Goal: Book appointment/travel/reservation

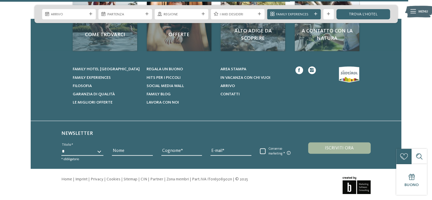
scroll to position [824, 0]
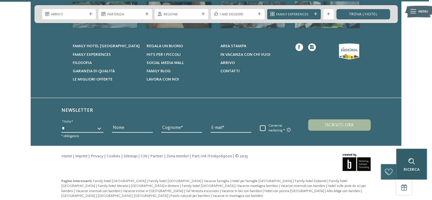
click at [414, 151] on div "Ricerca" at bounding box center [412, 164] width 31 height 31
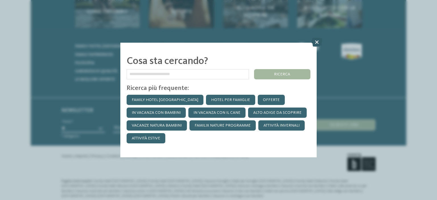
click at [316, 40] on icon at bounding box center [316, 42] width 11 height 9
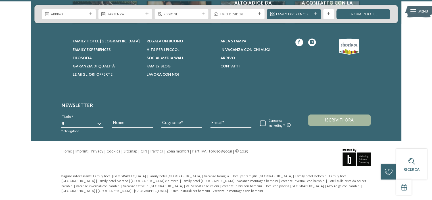
scroll to position [830, 0]
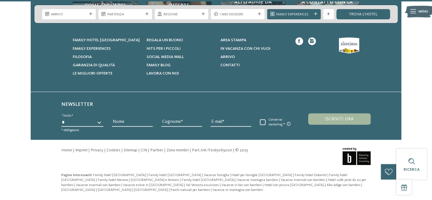
click at [97, 120] on select "* ****** ******* ******** ******" at bounding box center [82, 122] width 42 height 9
click at [138, 103] on h6 "Newsletter" at bounding box center [216, 106] width 310 height 10
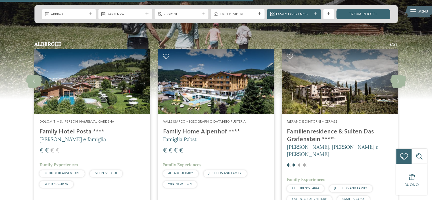
scroll to position [461, 0]
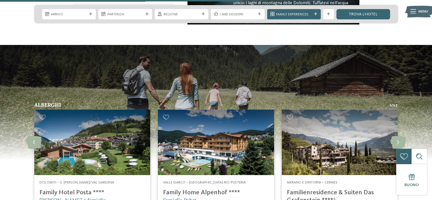
click at [75, 16] on span "Arrivo" at bounding box center [69, 14] width 36 height 5
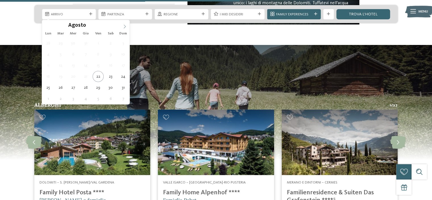
click at [125, 24] on icon at bounding box center [125, 26] width 4 height 4
type div "19.09.2025"
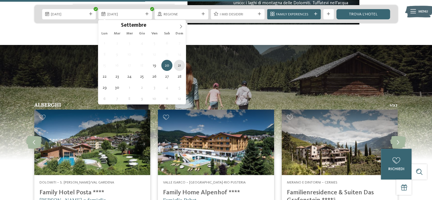
type div "21.09.2025"
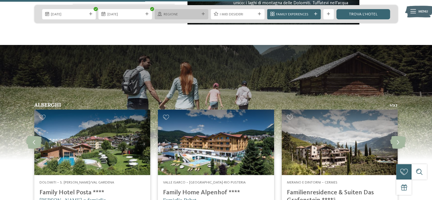
click at [196, 15] on span "Regione" at bounding box center [182, 14] width 36 height 5
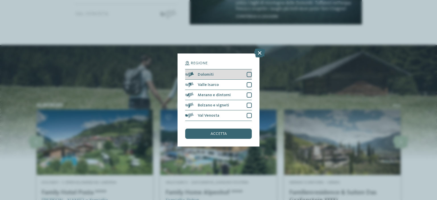
click at [247, 72] on div at bounding box center [248, 74] width 5 height 5
click at [250, 81] on div "Valle Isarco" at bounding box center [218, 85] width 67 height 10
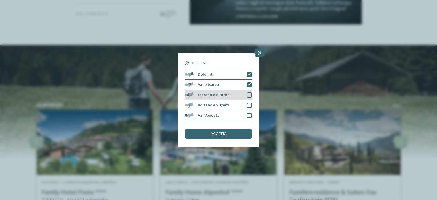
click at [247, 96] on div at bounding box center [248, 94] width 5 height 5
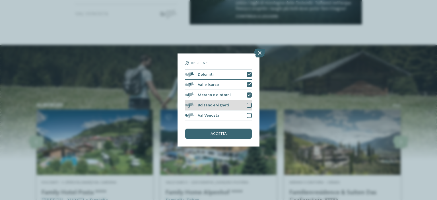
click at [248, 107] on div at bounding box center [248, 105] width 5 height 5
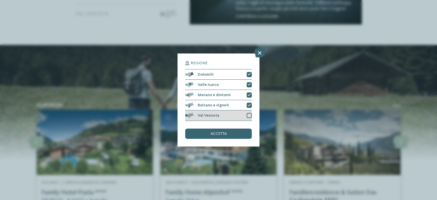
click at [250, 115] on div at bounding box center [248, 115] width 5 height 5
click at [224, 137] on div "accetta" at bounding box center [218, 133] width 67 height 10
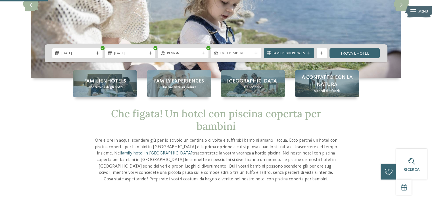
scroll to position [91, 0]
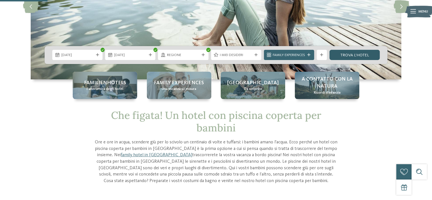
click at [368, 57] on link "trova l’hotel" at bounding box center [355, 55] width 50 height 10
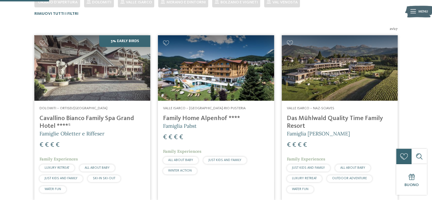
scroll to position [193, 0]
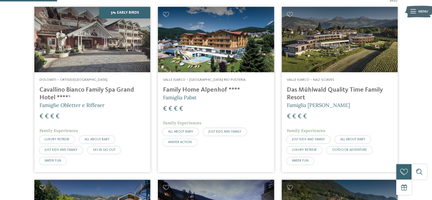
click at [80, 43] on img at bounding box center [92, 39] width 116 height 65
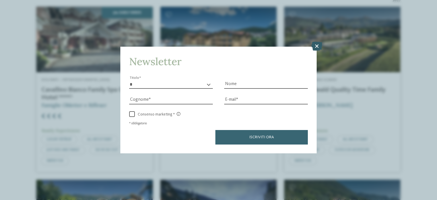
click at [318, 45] on icon at bounding box center [316, 45] width 11 height 9
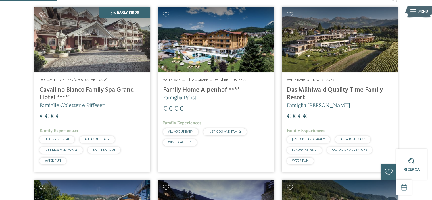
click at [229, 87] on h4 "Family Home Alpenhof ****" at bounding box center [216, 90] width 106 height 8
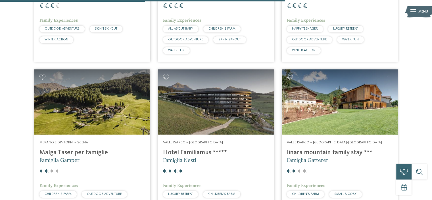
scroll to position [989, 0]
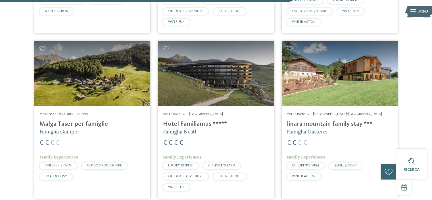
click at [312, 88] on img at bounding box center [340, 73] width 116 height 65
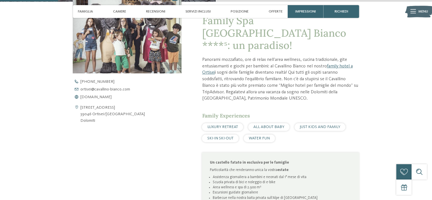
scroll to position [256, 0]
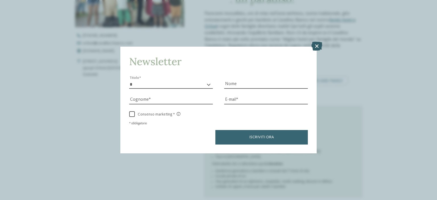
click at [315, 45] on icon at bounding box center [316, 45] width 11 height 9
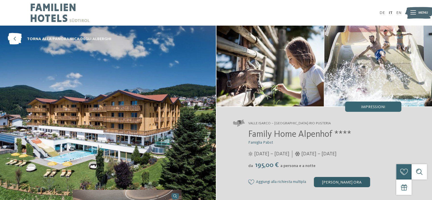
click at [339, 182] on div "[PERSON_NAME] ora" at bounding box center [342, 182] width 56 height 10
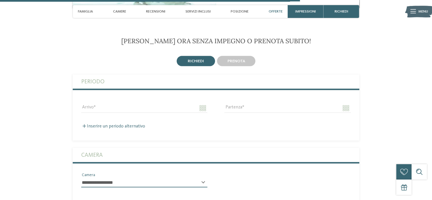
scroll to position [1241, 0]
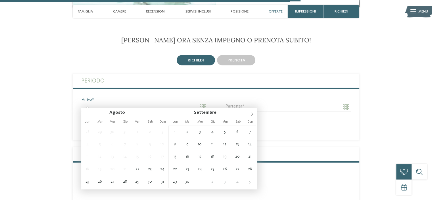
click at [105, 102] on input "Arrivo" at bounding box center [144, 107] width 126 height 10
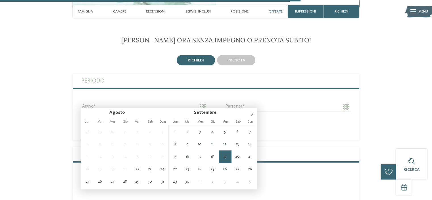
type input "**********"
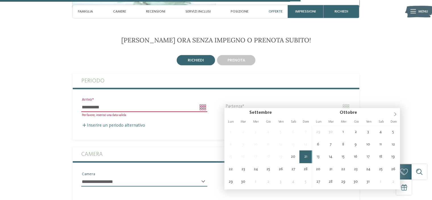
type input "**********"
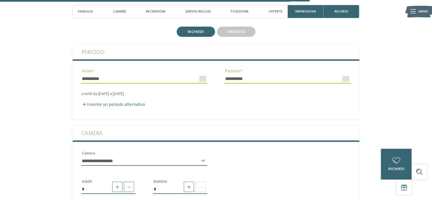
scroll to position [1298, 0]
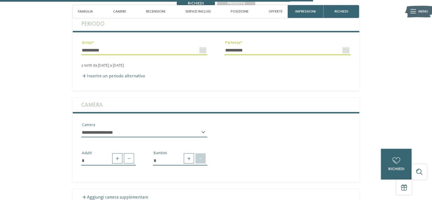
click at [203, 155] on span at bounding box center [201, 158] width 10 height 10
click at [191, 156] on span at bounding box center [189, 158] width 10 height 10
type input "*"
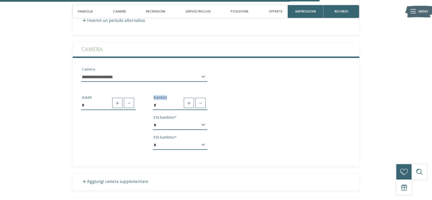
scroll to position [1354, 0]
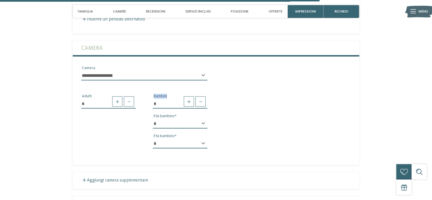
click at [183, 119] on select "* * * * * * * * * * * ** ** ** ** ** ** ** **" at bounding box center [180, 124] width 55 height 10
select select "*"
click at [153, 119] on select "* * * * * * * * * * * ** ** ** ** ** ** ** **" at bounding box center [180, 124] width 55 height 10
click at [169, 139] on select "* * * * * * * * * * * ** ** ** ** ** ** ** **" at bounding box center [180, 144] width 55 height 10
select select "**"
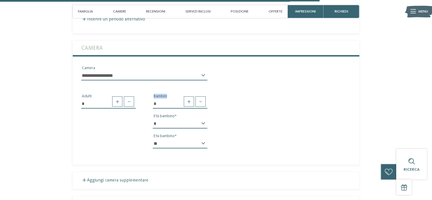
click at [153, 139] on select "* * * * * * * * * * * ** ** ** ** ** ** ** **" at bounding box center [180, 144] width 55 height 10
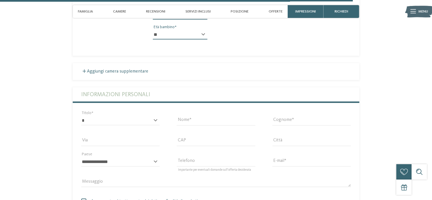
scroll to position [1497, 0]
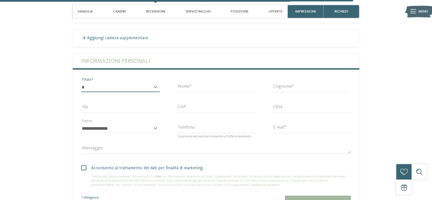
click at [105, 82] on select "* ****** ******* ******** ******" at bounding box center [120, 87] width 78 height 10
select select "*"
click at [81, 82] on select "* ****** ******* ******** ******" at bounding box center [120, 87] width 78 height 10
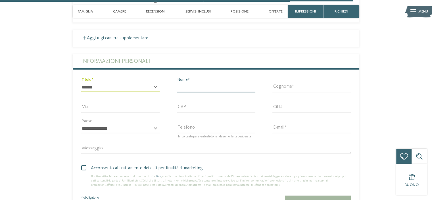
click at [203, 86] on input "Nome" at bounding box center [216, 87] width 78 height 10
type input "*****"
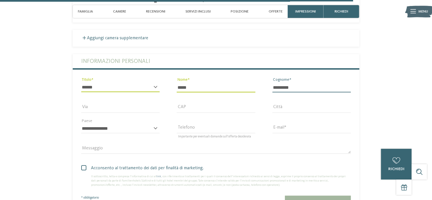
type input "*********"
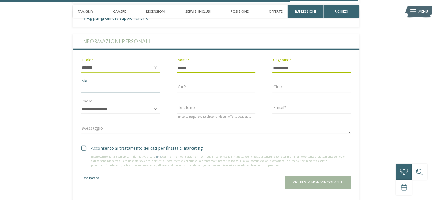
scroll to position [1525, 0]
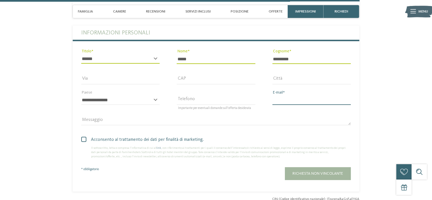
click at [302, 95] on input "E-mail" at bounding box center [312, 100] width 78 height 10
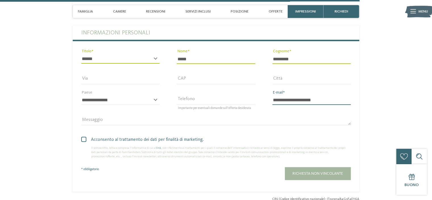
type input "**********"
click at [84, 137] on span at bounding box center [83, 139] width 5 height 5
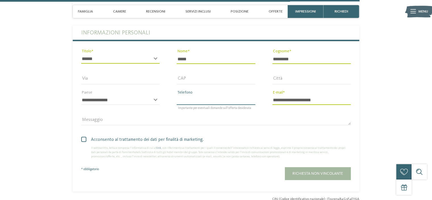
click at [206, 96] on input "Telefono" at bounding box center [216, 100] width 78 height 10
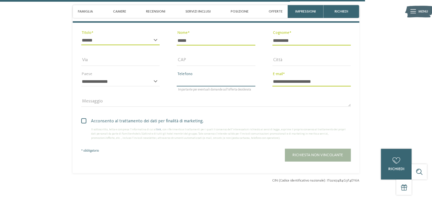
scroll to position [1553, 0]
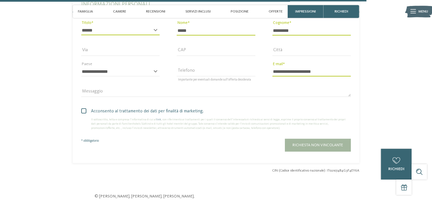
click at [75, 138] on div "Acconsento al trattamento dei dati per finalità di marketing. Il sottoscritto, …" at bounding box center [216, 126] width 287 height 49
click at [85, 133] on div "* obbligatorio" at bounding box center [109, 138] width 72 height 10
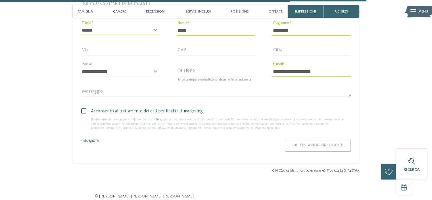
click at [342, 143] on span "Richiesta non vincolante" at bounding box center [318, 145] width 51 height 4
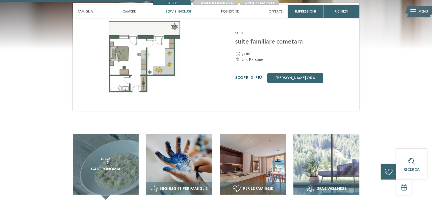
scroll to position [625, 0]
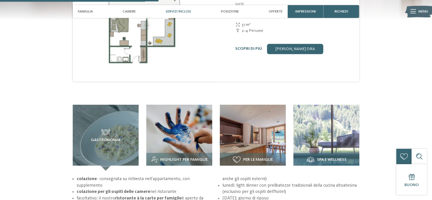
click at [334, 157] on span "Spa e wellness" at bounding box center [332, 159] width 30 height 5
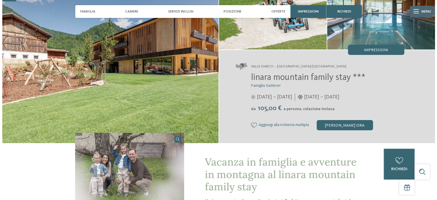
scroll to position [0, 0]
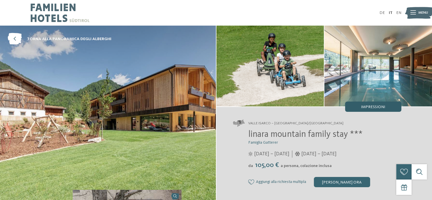
click at [366, 106] on span "Impressioni" at bounding box center [373, 107] width 24 height 4
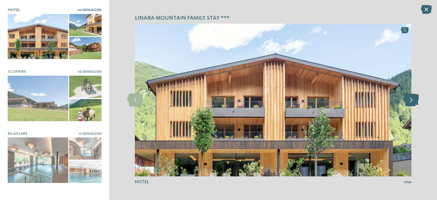
click at [409, 103] on icon at bounding box center [411, 100] width 16 height 13
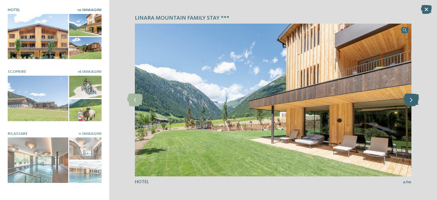
click at [409, 103] on icon at bounding box center [411, 100] width 16 height 13
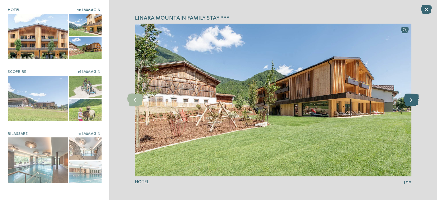
click at [409, 103] on icon at bounding box center [411, 100] width 16 height 13
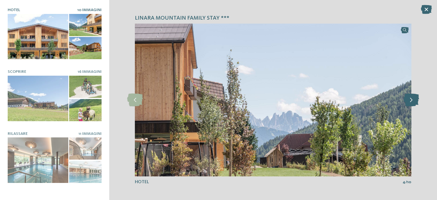
click at [409, 103] on icon at bounding box center [411, 100] width 16 height 13
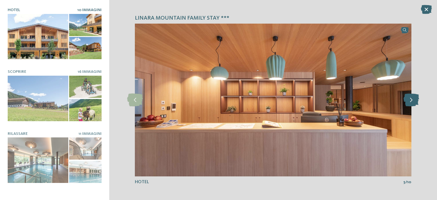
click at [409, 103] on icon at bounding box center [411, 100] width 16 height 13
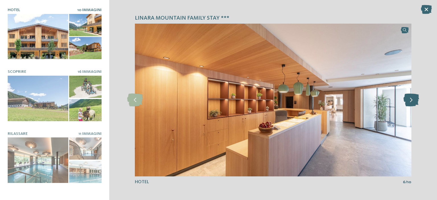
click at [409, 103] on icon at bounding box center [411, 100] width 16 height 13
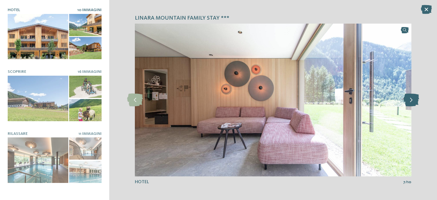
click at [409, 103] on icon at bounding box center [411, 100] width 16 height 13
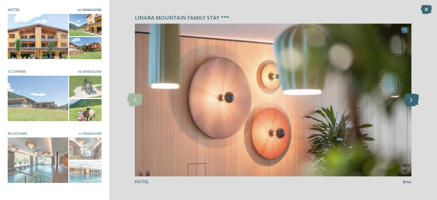
click at [409, 103] on icon at bounding box center [411, 100] width 16 height 13
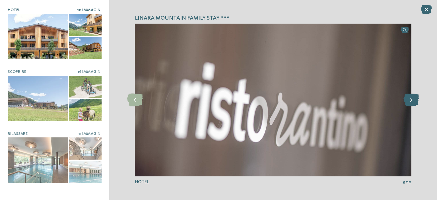
click at [409, 103] on icon at bounding box center [411, 100] width 16 height 13
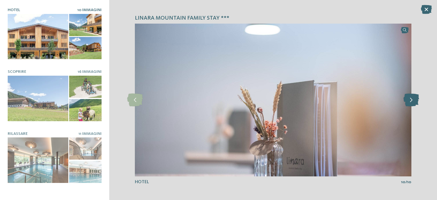
click at [409, 103] on icon at bounding box center [411, 100] width 16 height 13
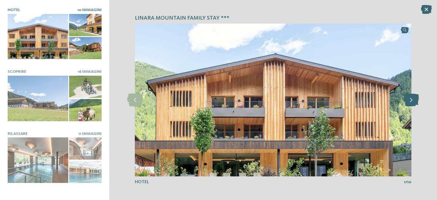
click at [409, 103] on icon at bounding box center [411, 100] width 16 height 13
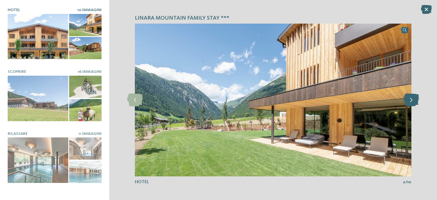
click at [409, 103] on icon at bounding box center [411, 100] width 16 height 13
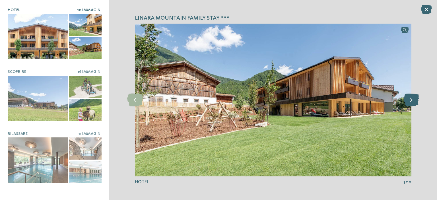
click at [409, 103] on icon at bounding box center [411, 100] width 16 height 13
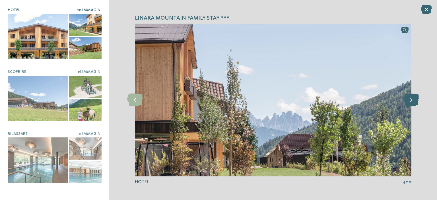
click at [409, 103] on icon at bounding box center [411, 100] width 16 height 13
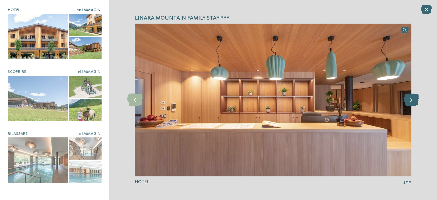
click at [409, 103] on icon at bounding box center [411, 100] width 16 height 13
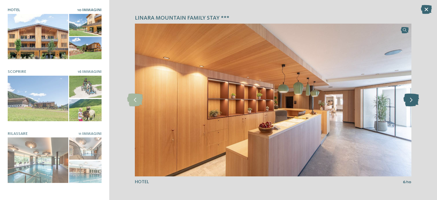
click at [409, 103] on icon at bounding box center [411, 100] width 16 height 13
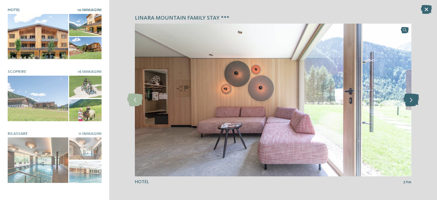
click at [409, 103] on icon at bounding box center [411, 100] width 16 height 13
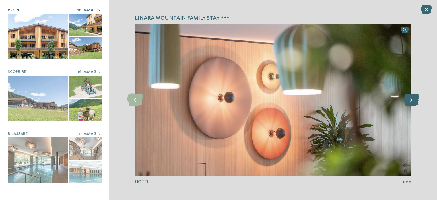
click at [409, 103] on icon at bounding box center [411, 100] width 16 height 13
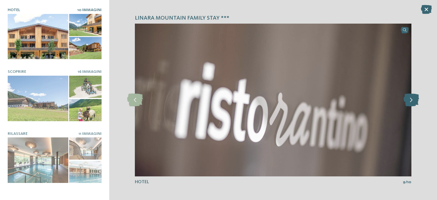
click at [409, 103] on icon at bounding box center [411, 100] width 16 height 13
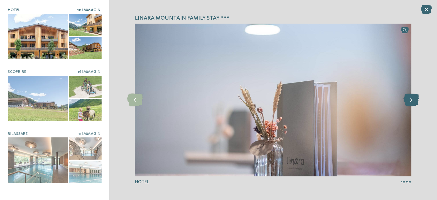
click at [409, 103] on icon at bounding box center [411, 100] width 16 height 13
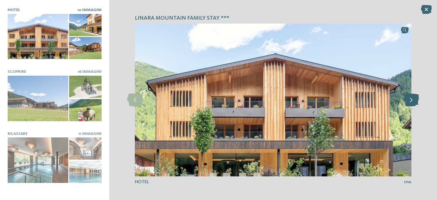
click at [409, 103] on icon at bounding box center [411, 100] width 16 height 13
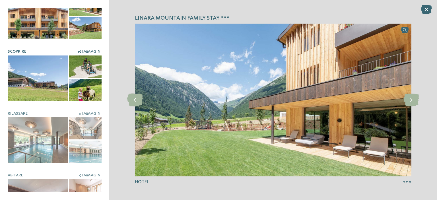
scroll to position [28, 0]
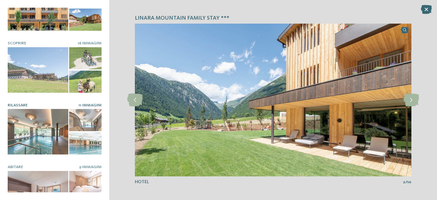
click at [55, 126] on div at bounding box center [38, 131] width 61 height 45
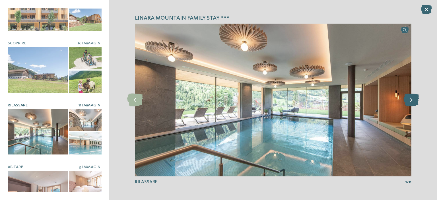
click at [414, 99] on icon at bounding box center [411, 100] width 16 height 13
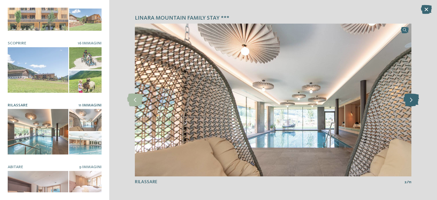
click at [414, 99] on icon at bounding box center [411, 100] width 16 height 13
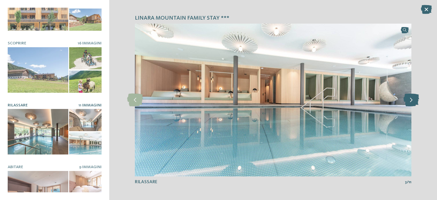
click at [414, 99] on icon at bounding box center [411, 100] width 16 height 13
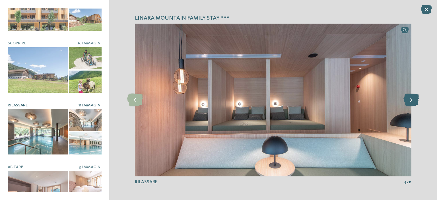
click at [414, 99] on icon at bounding box center [411, 100] width 16 height 13
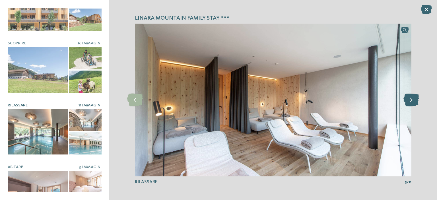
click at [414, 99] on icon at bounding box center [411, 100] width 16 height 13
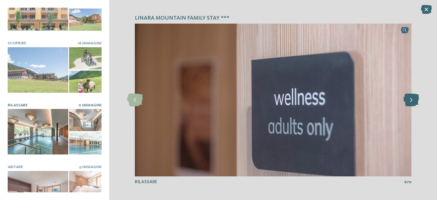
click at [414, 99] on icon at bounding box center [411, 100] width 16 height 13
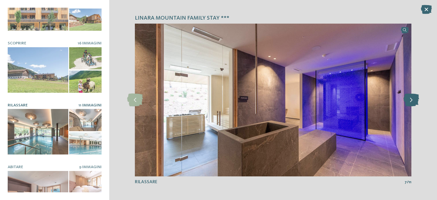
click at [414, 99] on icon at bounding box center [411, 100] width 16 height 13
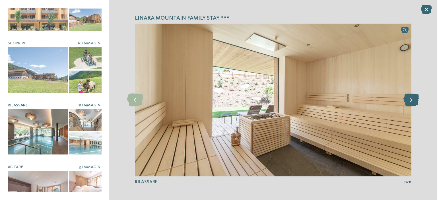
click at [414, 99] on icon at bounding box center [411, 100] width 16 height 13
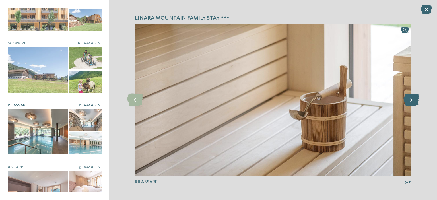
click at [414, 99] on icon at bounding box center [411, 100] width 16 height 13
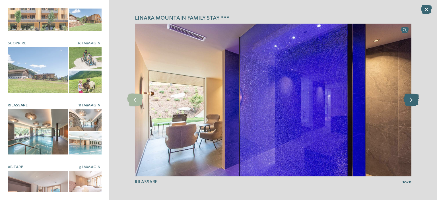
click at [414, 100] on icon at bounding box center [411, 100] width 16 height 13
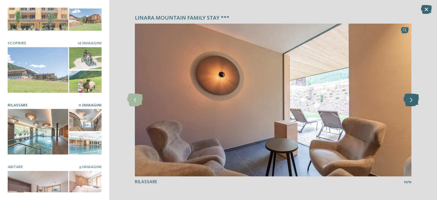
click at [414, 100] on icon at bounding box center [411, 100] width 16 height 13
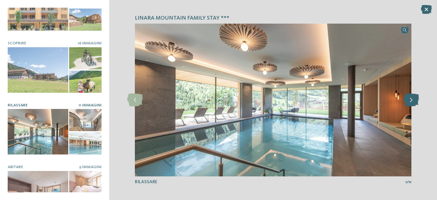
click at [413, 101] on icon at bounding box center [411, 100] width 16 height 13
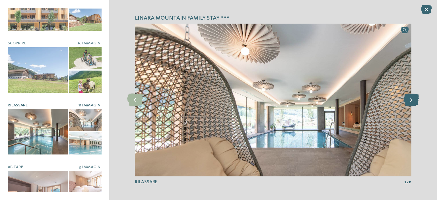
click at [413, 101] on icon at bounding box center [411, 100] width 16 height 13
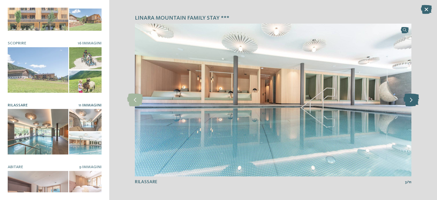
click at [413, 101] on icon at bounding box center [411, 100] width 16 height 13
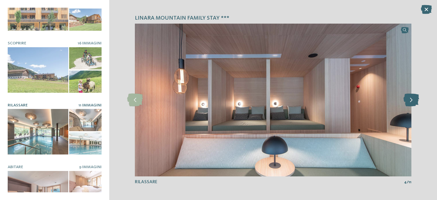
click at [413, 101] on icon at bounding box center [411, 100] width 16 height 13
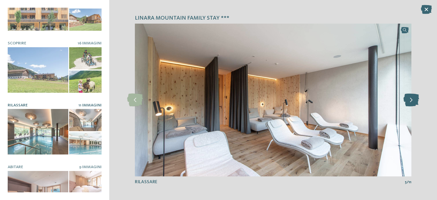
click at [413, 101] on icon at bounding box center [411, 100] width 16 height 13
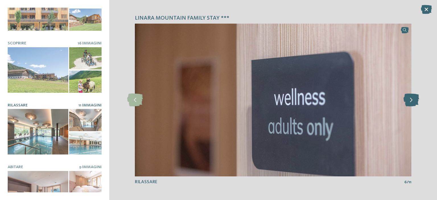
click at [413, 101] on icon at bounding box center [411, 100] width 16 height 13
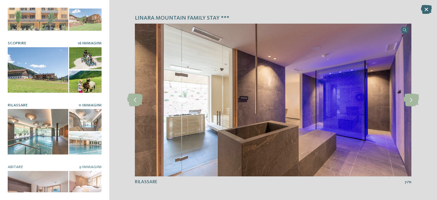
click at [58, 70] on div at bounding box center [38, 69] width 61 height 45
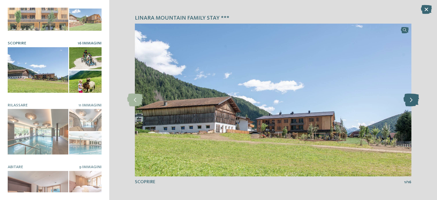
click at [406, 100] on icon at bounding box center [411, 100] width 16 height 13
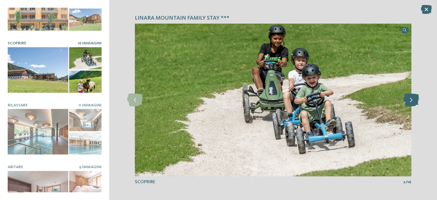
click at [406, 100] on icon at bounding box center [411, 100] width 16 height 13
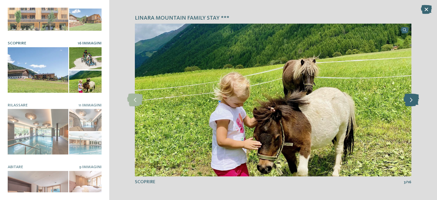
click at [406, 100] on icon at bounding box center [411, 100] width 16 height 13
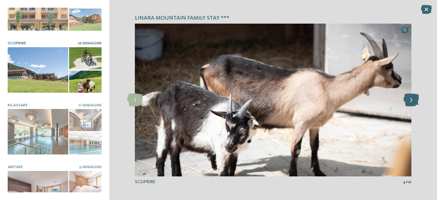
click at [406, 100] on icon at bounding box center [411, 100] width 16 height 13
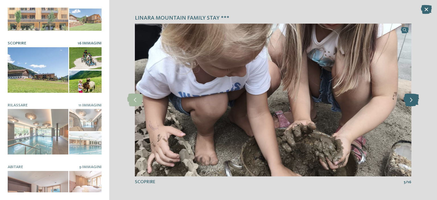
click at [406, 100] on icon at bounding box center [411, 100] width 16 height 13
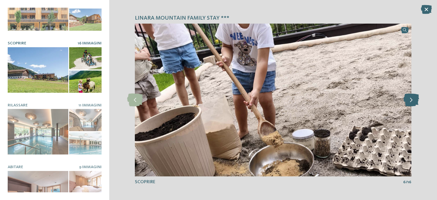
click at [406, 100] on icon at bounding box center [411, 100] width 16 height 13
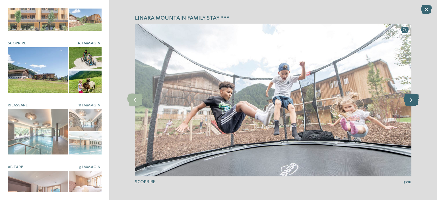
click at [406, 100] on icon at bounding box center [411, 100] width 16 height 13
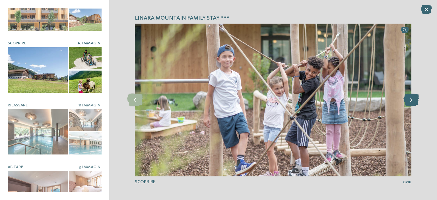
click at [406, 100] on icon at bounding box center [411, 100] width 16 height 13
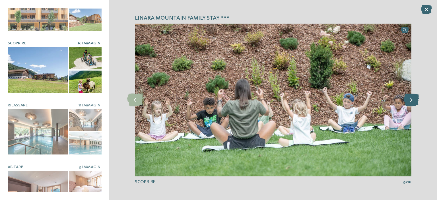
click at [406, 100] on icon at bounding box center [411, 100] width 16 height 13
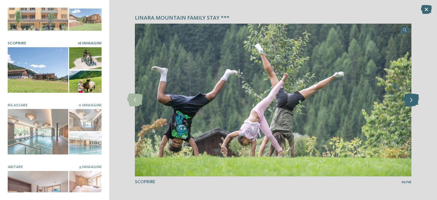
click at [406, 100] on icon at bounding box center [411, 100] width 16 height 13
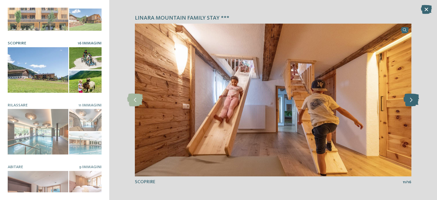
click at [406, 100] on icon at bounding box center [411, 100] width 16 height 13
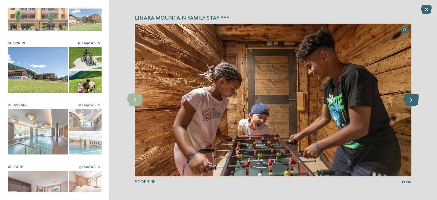
click at [406, 100] on icon at bounding box center [411, 100] width 16 height 13
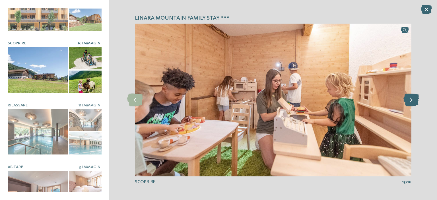
click at [405, 101] on icon at bounding box center [411, 100] width 16 height 13
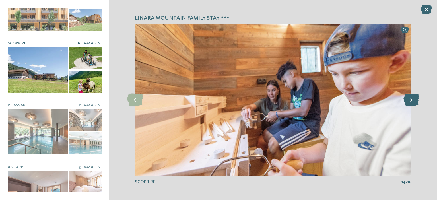
click at [405, 101] on icon at bounding box center [411, 100] width 16 height 13
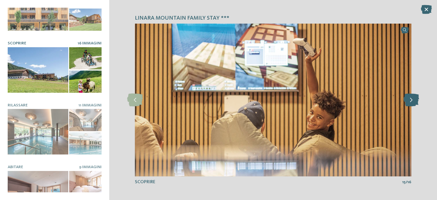
click at [405, 101] on icon at bounding box center [411, 100] width 16 height 13
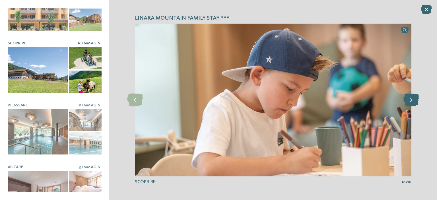
click at [405, 101] on icon at bounding box center [411, 100] width 16 height 13
